Goal: Task Accomplishment & Management: Manage account settings

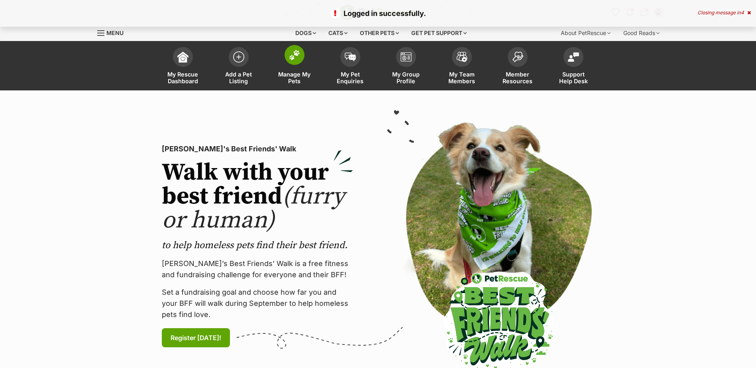
click at [298, 54] on img at bounding box center [294, 55] width 11 height 10
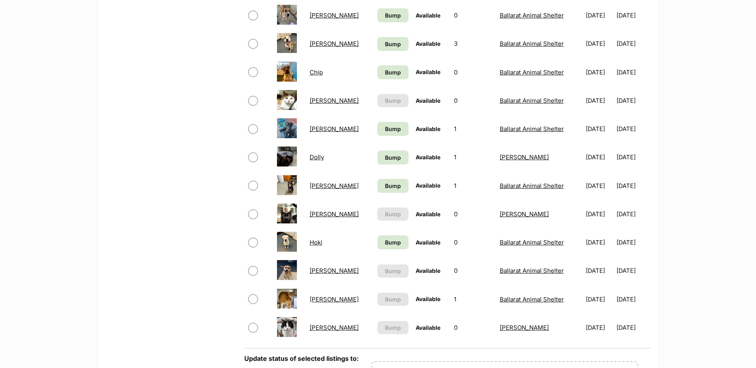
scroll to position [597, 0]
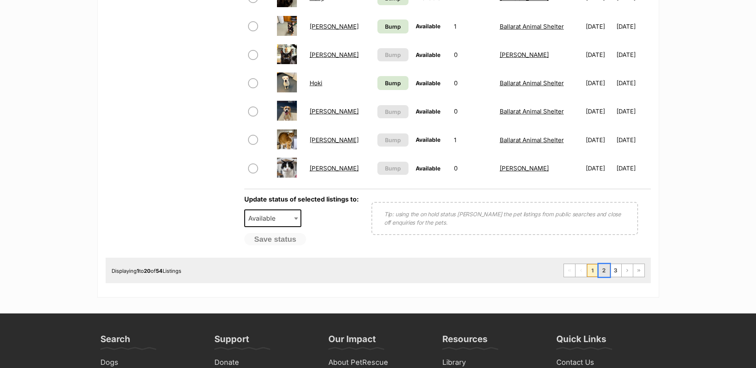
click at [607, 273] on link "2" at bounding box center [603, 270] width 11 height 13
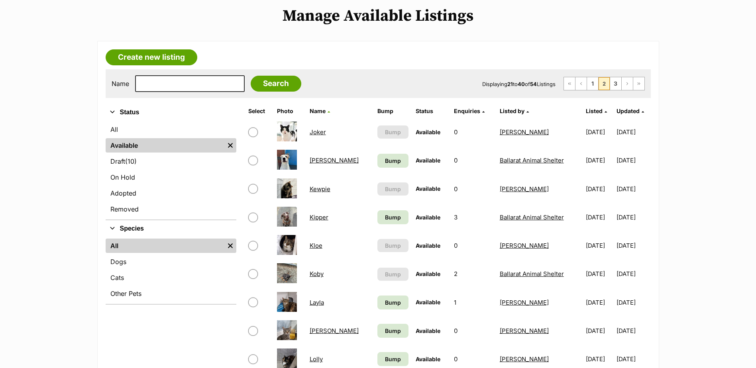
scroll to position [119, 0]
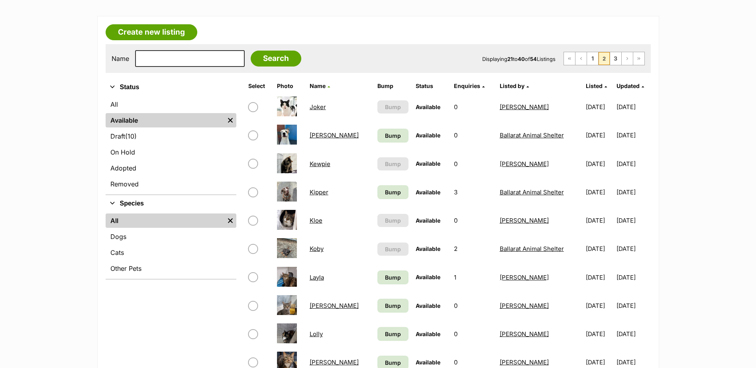
click at [316, 250] on link "Koby" at bounding box center [316, 249] width 14 height 8
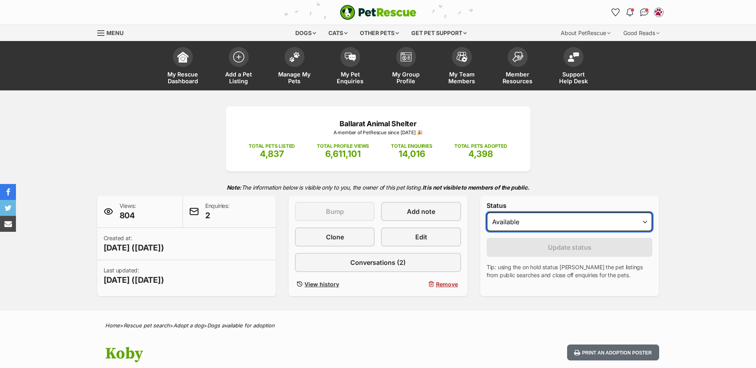
click at [533, 217] on select "Draft - not available as listing has enquires Available On hold Adopted" at bounding box center [569, 221] width 166 height 19
select select "rehomed"
click at [486, 212] on select "Draft - not available as listing has enquires Available On hold Adopted" at bounding box center [569, 221] width 166 height 19
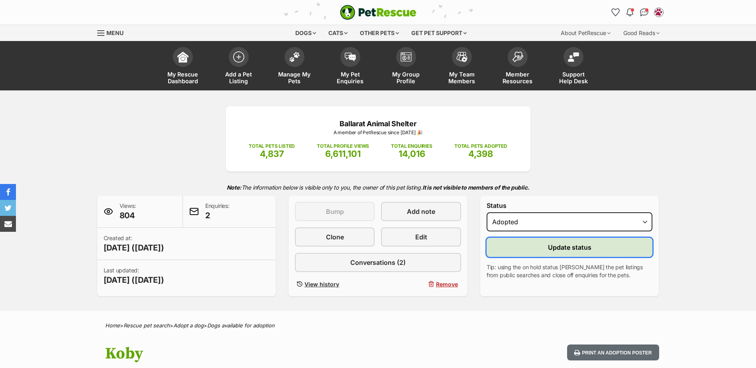
click at [524, 251] on button "Update status" at bounding box center [569, 247] width 166 height 19
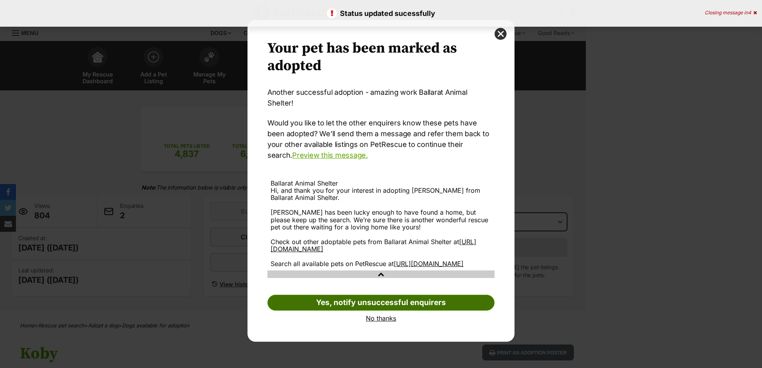
click at [367, 300] on link "Yes, notify unsuccessful enquirers" at bounding box center [380, 303] width 227 height 16
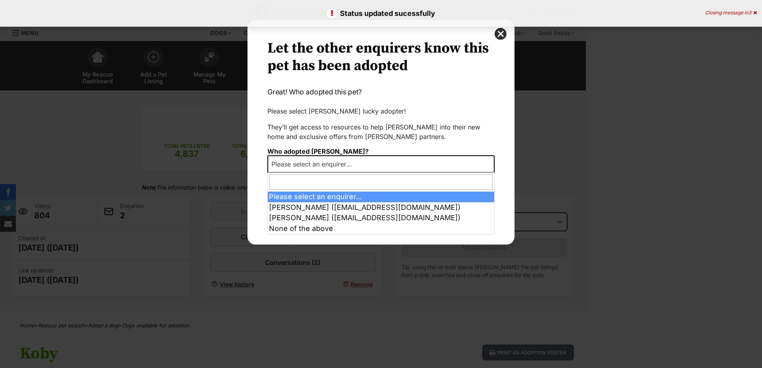
click at [364, 169] on span "Please select an enquirer..." at bounding box center [380, 164] width 227 height 18
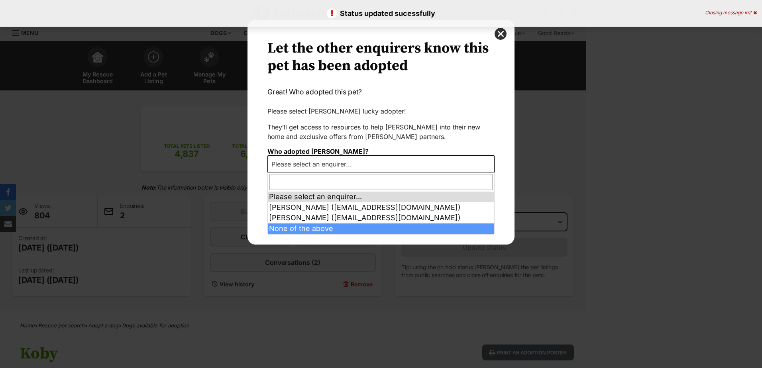
select select "other"
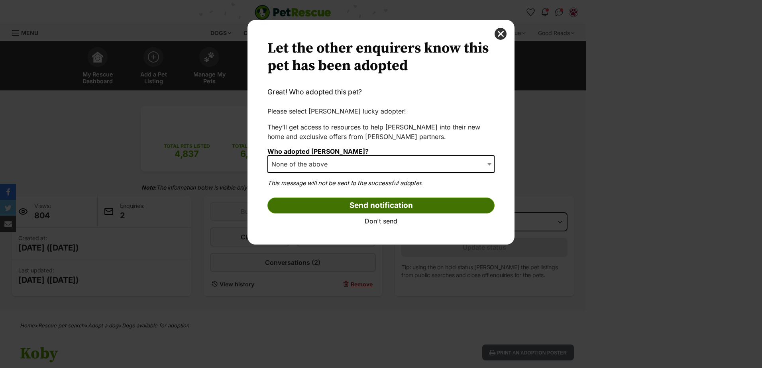
click at [373, 208] on input "Send notification" at bounding box center [380, 206] width 227 height 16
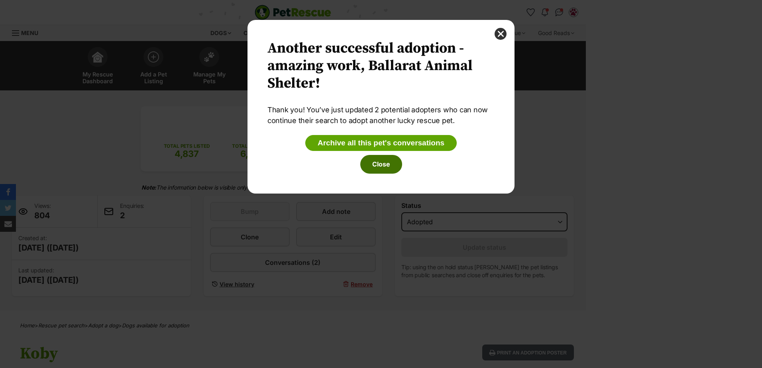
click at [378, 169] on button "Close" at bounding box center [381, 164] width 42 height 18
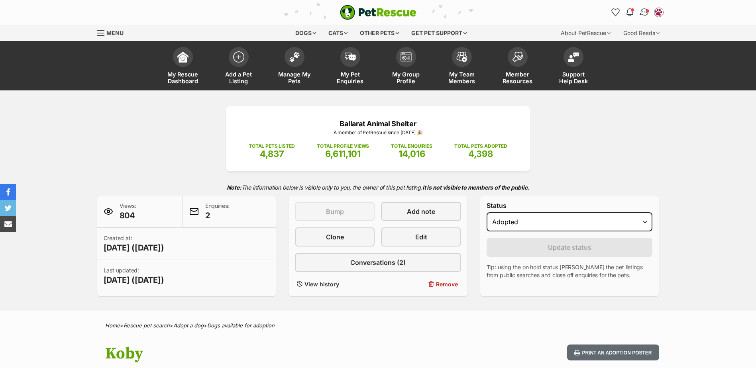
click at [645, 6] on link "Conversations" at bounding box center [644, 12] width 16 height 16
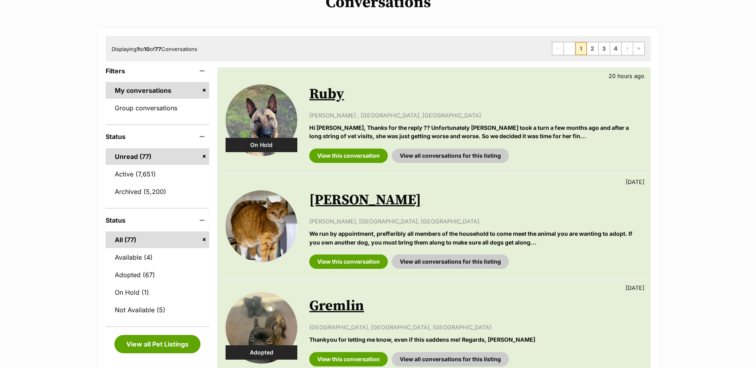
scroll to position [119, 0]
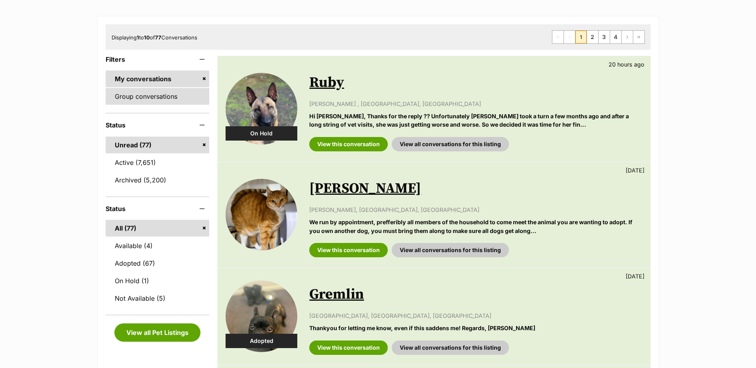
click at [141, 94] on link "Group conversations" at bounding box center [158, 96] width 104 height 17
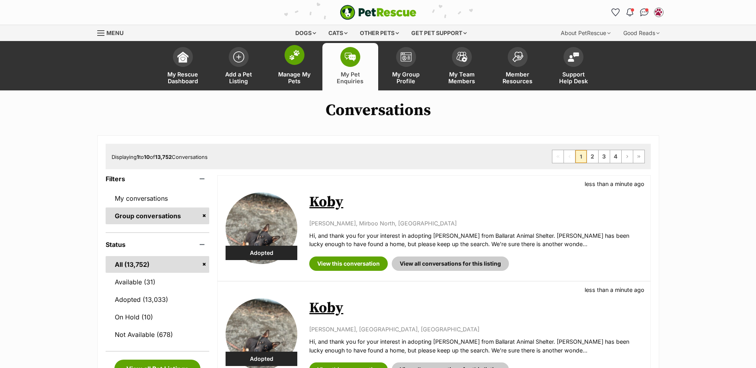
click at [298, 65] on link "Manage My Pets" at bounding box center [294, 66] width 56 height 47
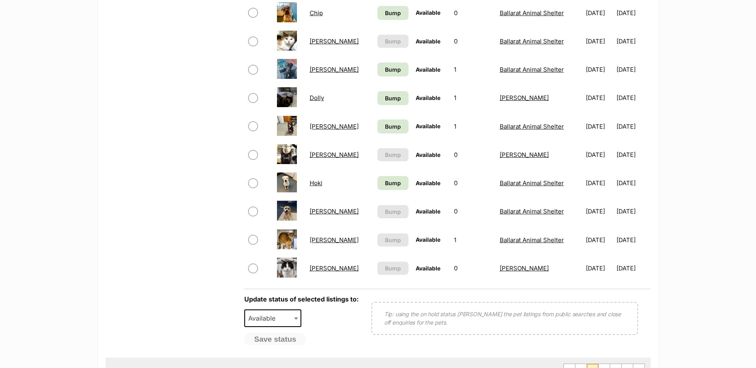
scroll to position [558, 0]
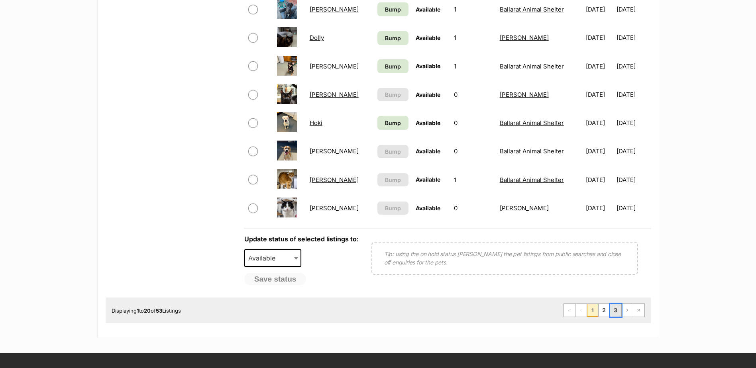
click at [616, 311] on link "3" at bounding box center [615, 310] width 11 height 13
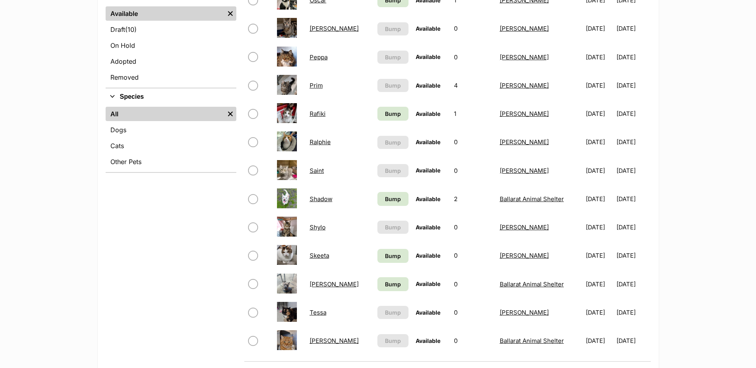
scroll to position [319, 0]
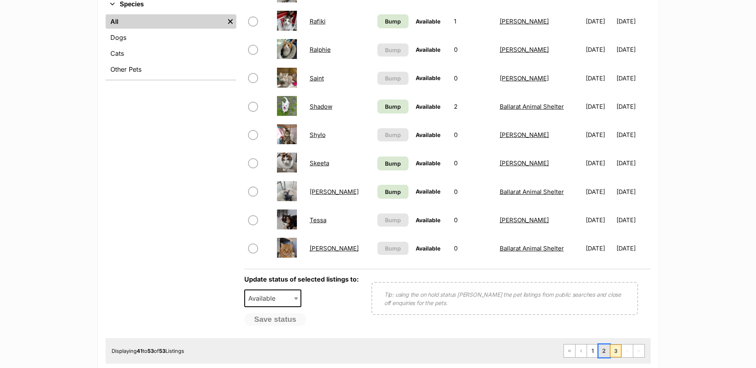
click at [608, 352] on link "2" at bounding box center [603, 351] width 11 height 13
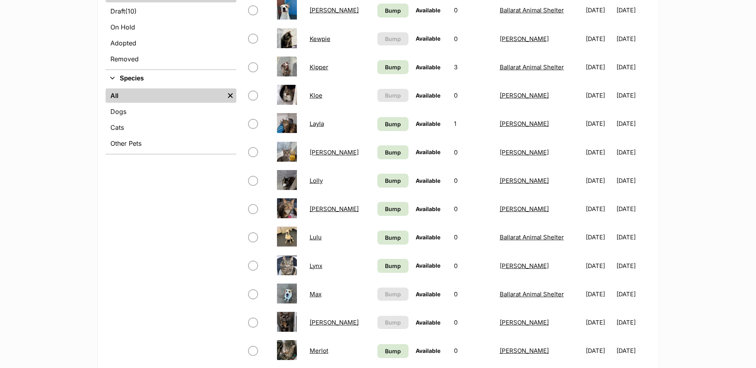
scroll to position [199, 0]
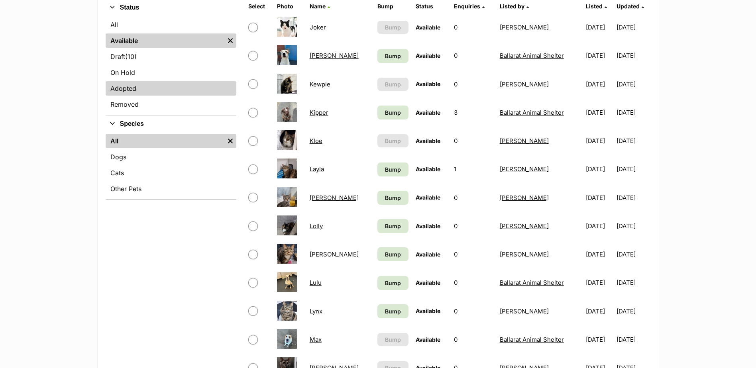
click at [153, 87] on link "Adopted" at bounding box center [171, 88] width 131 height 14
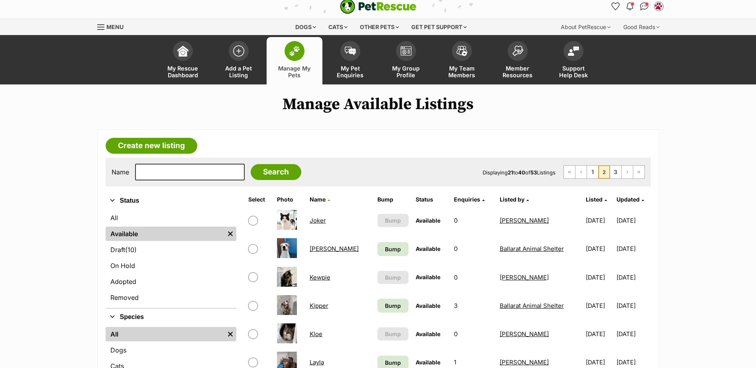
scroll to position [0, 0]
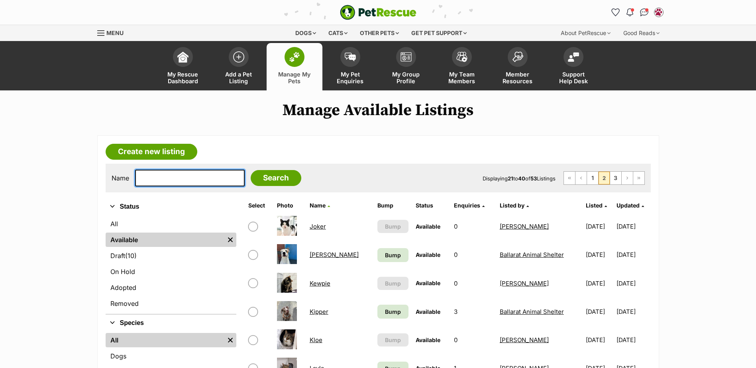
click at [193, 180] on input "text" at bounding box center [190, 178] width 110 height 17
type input "p"
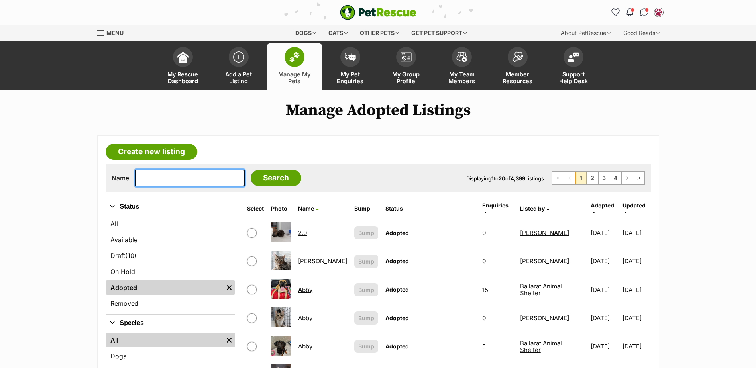
drag, startPoint x: 0, startPoint y: 0, endPoint x: 193, endPoint y: 180, distance: 263.5
click at [193, 180] on input "text" at bounding box center [190, 178] width 110 height 17
type input "prim"
click at [251, 170] on input "Search" at bounding box center [276, 178] width 51 height 16
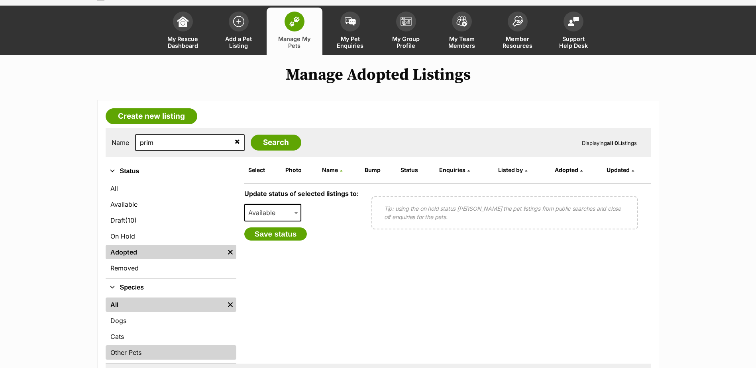
scroll to position [119, 0]
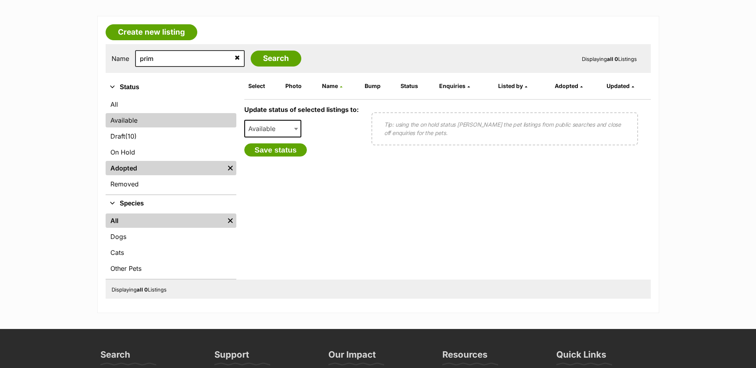
click at [137, 116] on link "Available" at bounding box center [171, 120] width 131 height 14
click at [280, 134] on span "Available" at bounding box center [264, 128] width 38 height 11
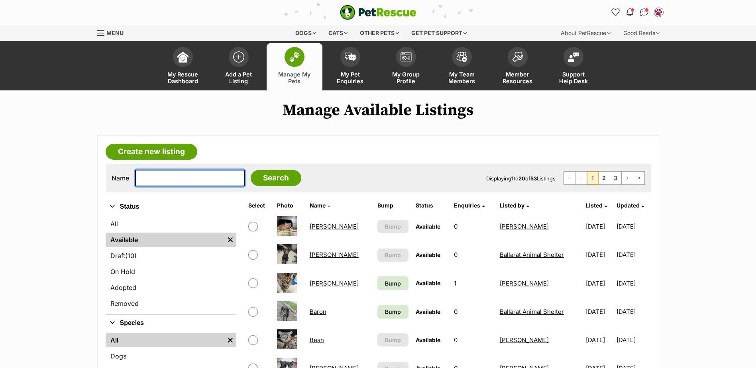
click at [161, 178] on input "text" at bounding box center [190, 178] width 110 height 17
type input "Prim"
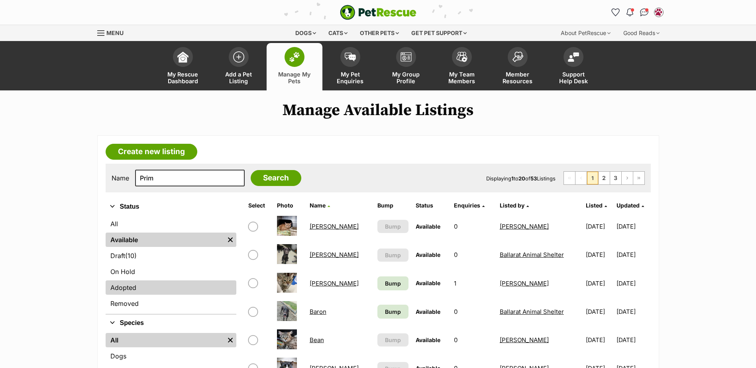
drag, startPoint x: 134, startPoint y: 286, endPoint x: 144, endPoint y: 284, distance: 10.3
click at [134, 286] on link "Adopted" at bounding box center [171, 287] width 131 height 14
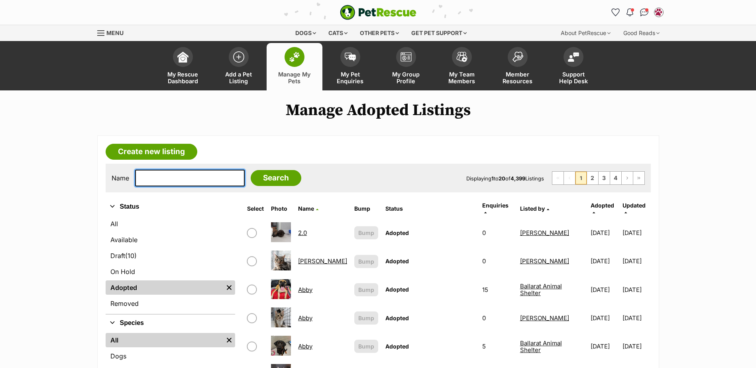
click at [188, 184] on input "text" at bounding box center [190, 178] width 110 height 17
type input "Prim"
click at [251, 170] on input "Search" at bounding box center [276, 178] width 51 height 16
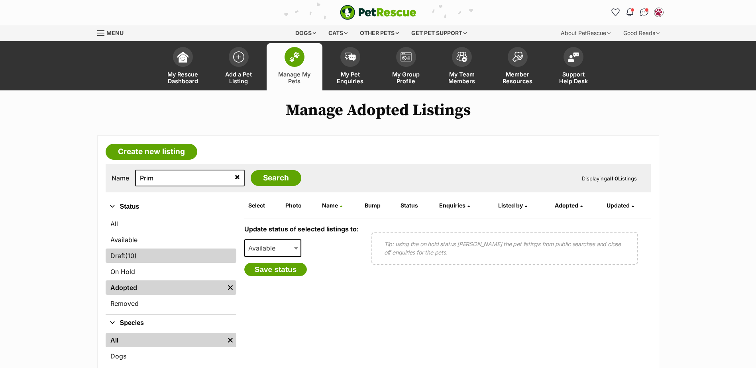
scroll to position [119, 0]
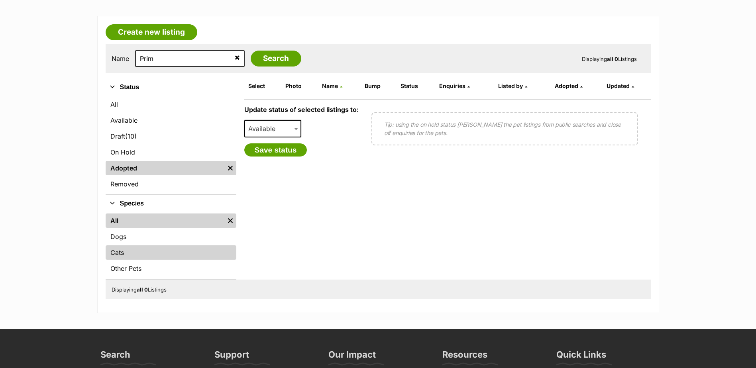
drag, startPoint x: 148, startPoint y: 255, endPoint x: 154, endPoint y: 255, distance: 6.0
click at [149, 255] on link "Cats" at bounding box center [171, 252] width 131 height 14
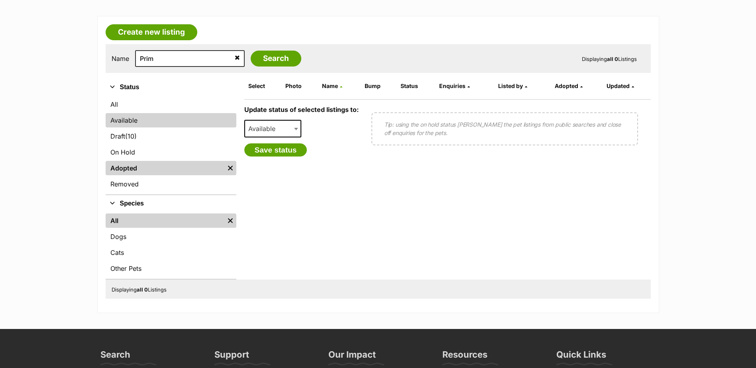
click at [120, 125] on link "Available" at bounding box center [171, 120] width 131 height 14
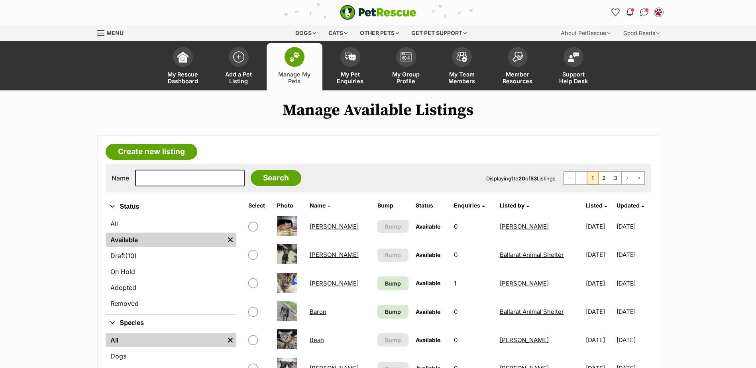
scroll to position [159, 0]
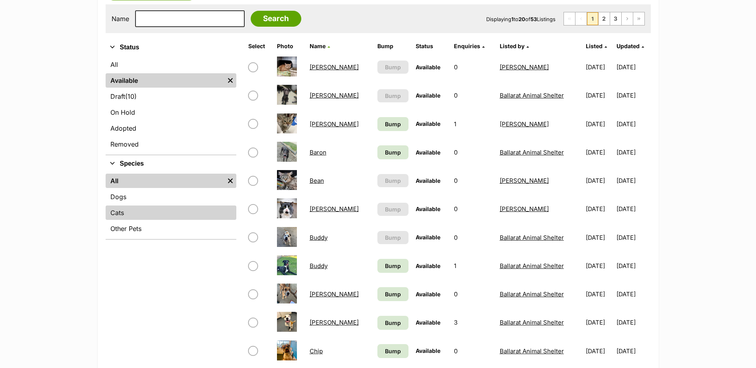
click at [134, 217] on link "Cats" at bounding box center [171, 213] width 131 height 14
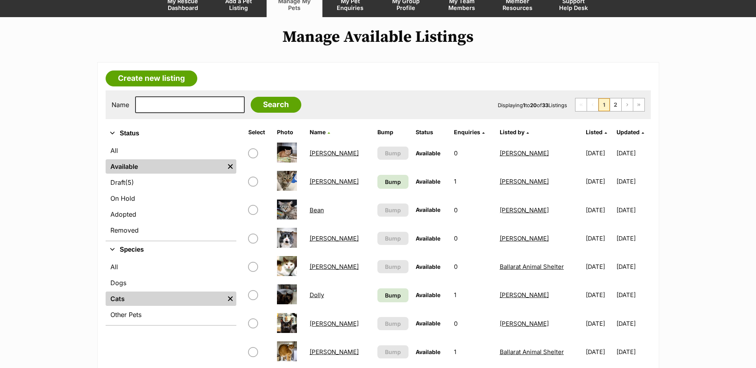
scroll to position [119, 0]
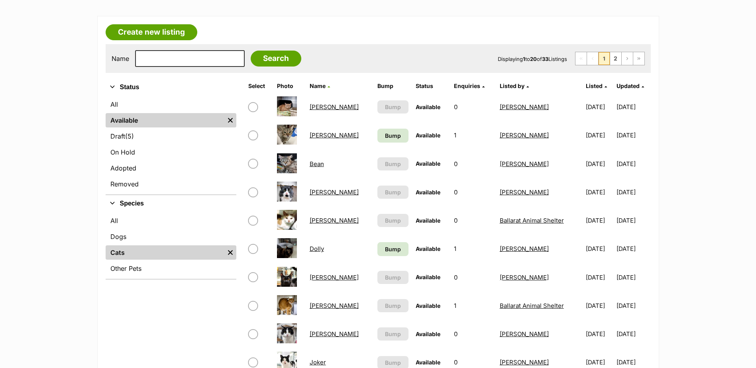
click at [321, 164] on link "Bean" at bounding box center [316, 164] width 14 height 8
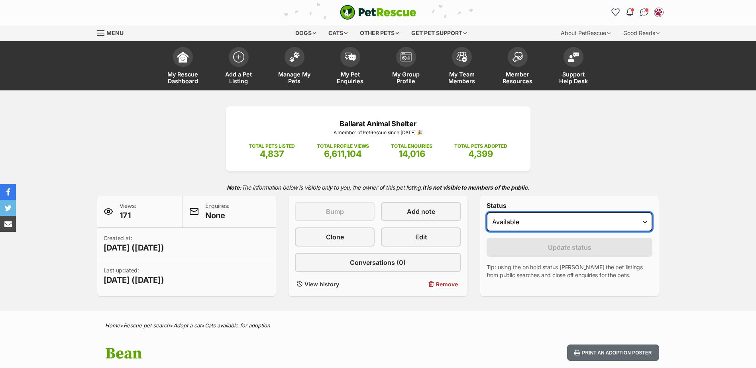
click at [530, 227] on select "Draft Available On hold Adopted" at bounding box center [569, 221] width 166 height 19
select select "rehomed"
click at [486, 212] on select "Draft Available On hold Adopted" at bounding box center [569, 221] width 166 height 19
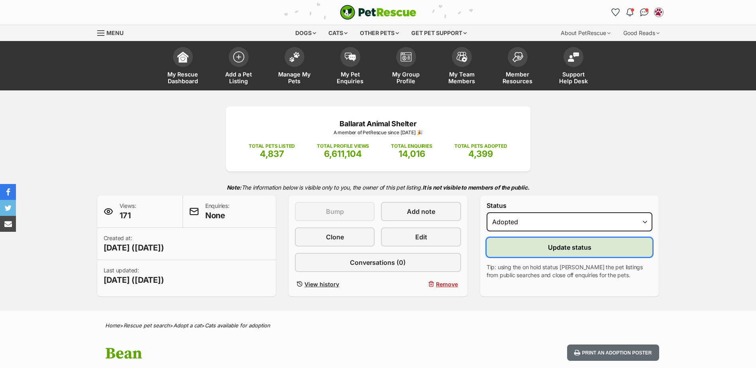
click at [527, 248] on button "Update status" at bounding box center [569, 247] width 166 height 19
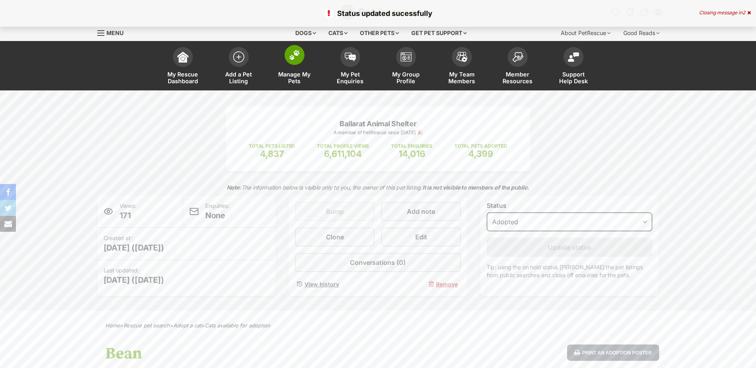
click at [309, 63] on link "Manage My Pets" at bounding box center [294, 66] width 56 height 47
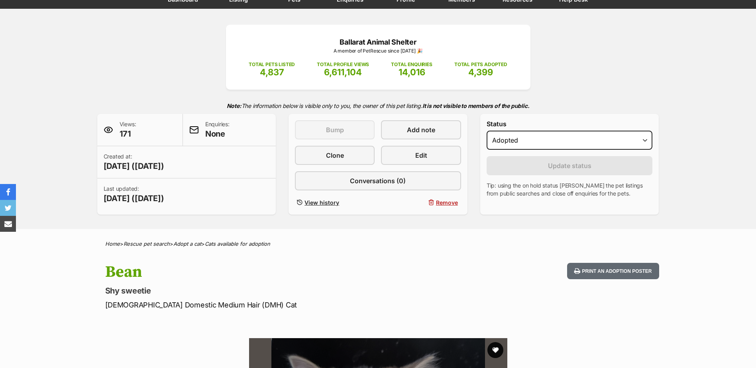
scroll to position [159, 0]
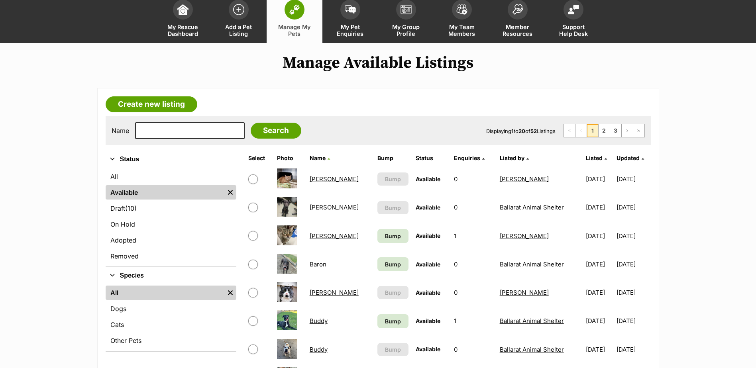
scroll to position [119, 0]
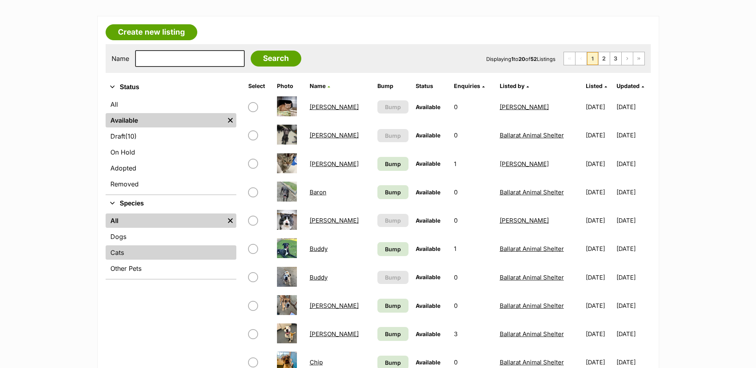
click at [127, 250] on link "Cats" at bounding box center [171, 252] width 131 height 14
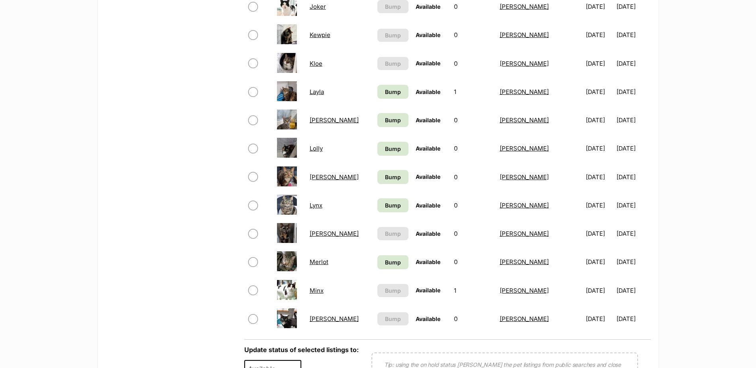
scroll to position [518, 0]
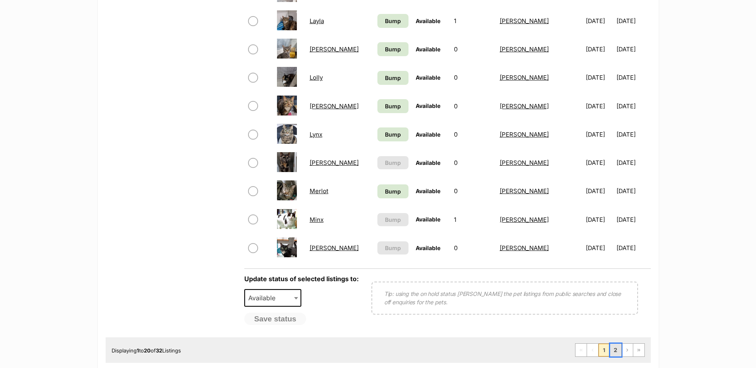
click at [617, 348] on link "2" at bounding box center [615, 350] width 11 height 13
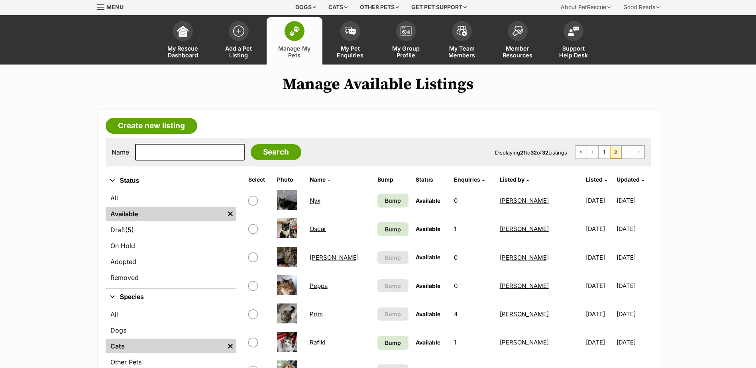
scroll to position [40, 0]
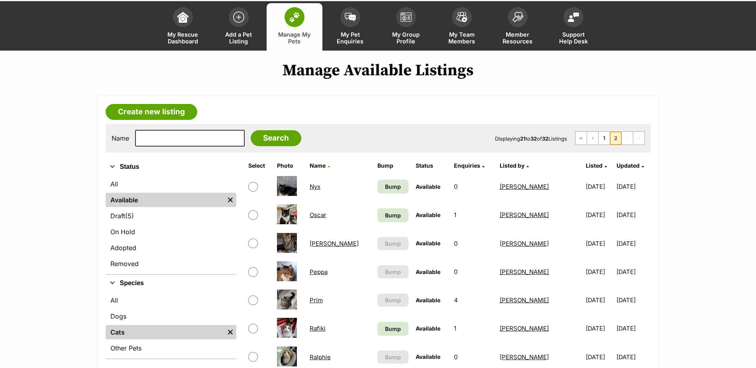
click at [322, 302] on link "Prim" at bounding box center [315, 300] width 13 height 8
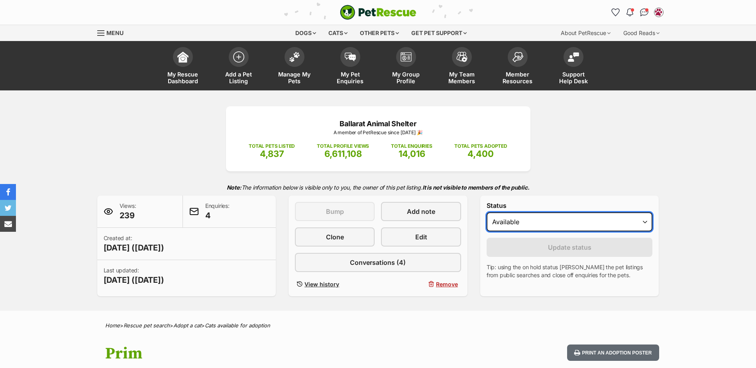
click at [527, 221] on select "Draft - not available as listing has enquires Available On hold Adopted" at bounding box center [569, 221] width 166 height 19
select select "rehomed"
click at [486, 212] on select "Draft - not available as listing has enquires Available On hold Adopted" at bounding box center [569, 221] width 166 height 19
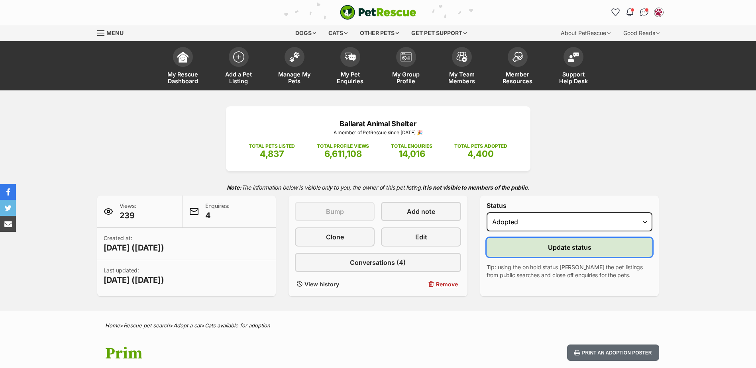
click at [523, 251] on button "Update status" at bounding box center [569, 247] width 166 height 19
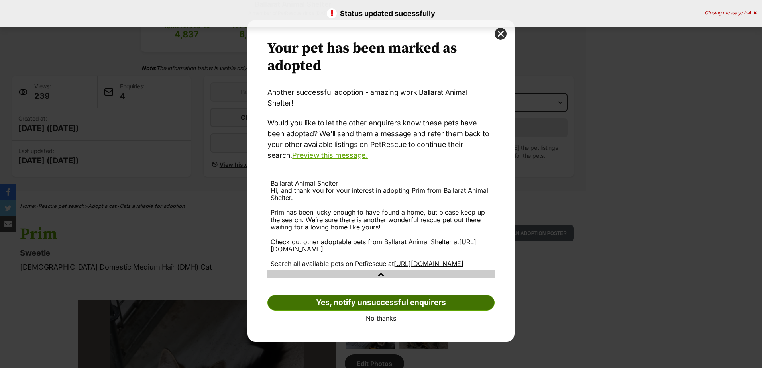
click at [388, 300] on link "Yes, notify unsuccessful enquirers" at bounding box center [380, 303] width 227 height 16
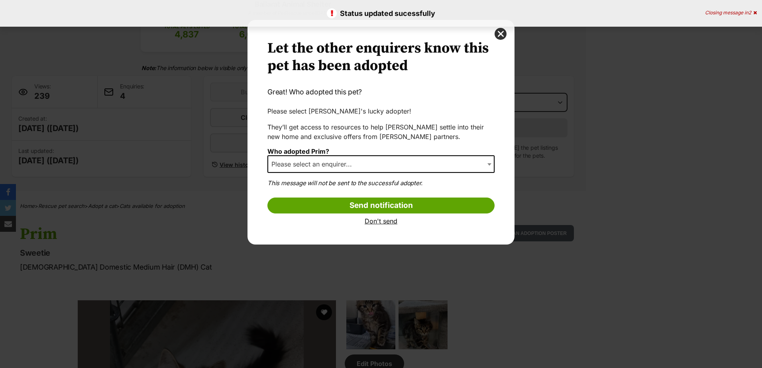
click at [360, 165] on span "Please select an enquirer..." at bounding box center [314, 164] width 92 height 11
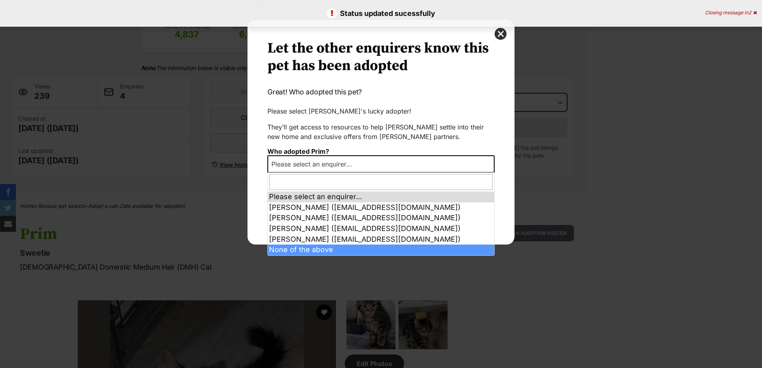
select select "other"
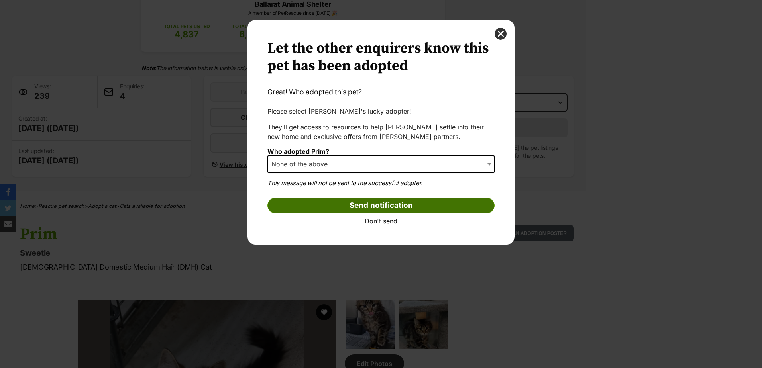
click at [387, 200] on input "Send notification" at bounding box center [380, 206] width 227 height 16
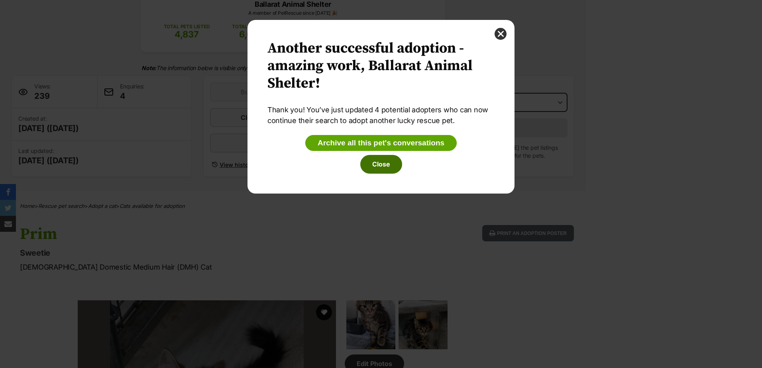
click at [380, 162] on button "Close" at bounding box center [381, 164] width 42 height 18
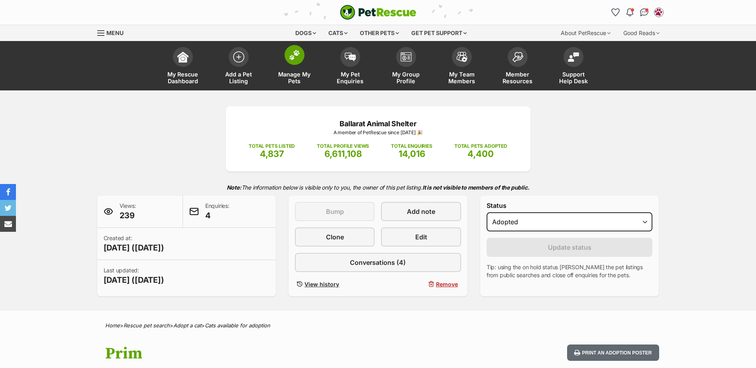
click at [298, 63] on span at bounding box center [294, 55] width 20 height 20
